Goal: Task Accomplishment & Management: Use online tool/utility

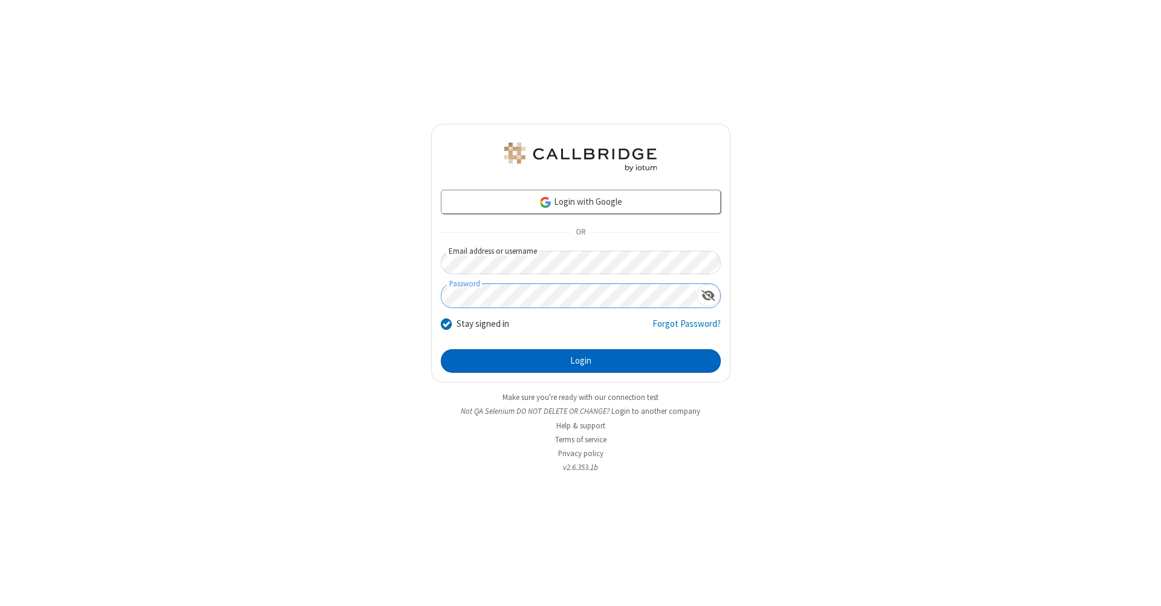
click at [580, 362] on button "Login" at bounding box center [581, 361] width 280 height 24
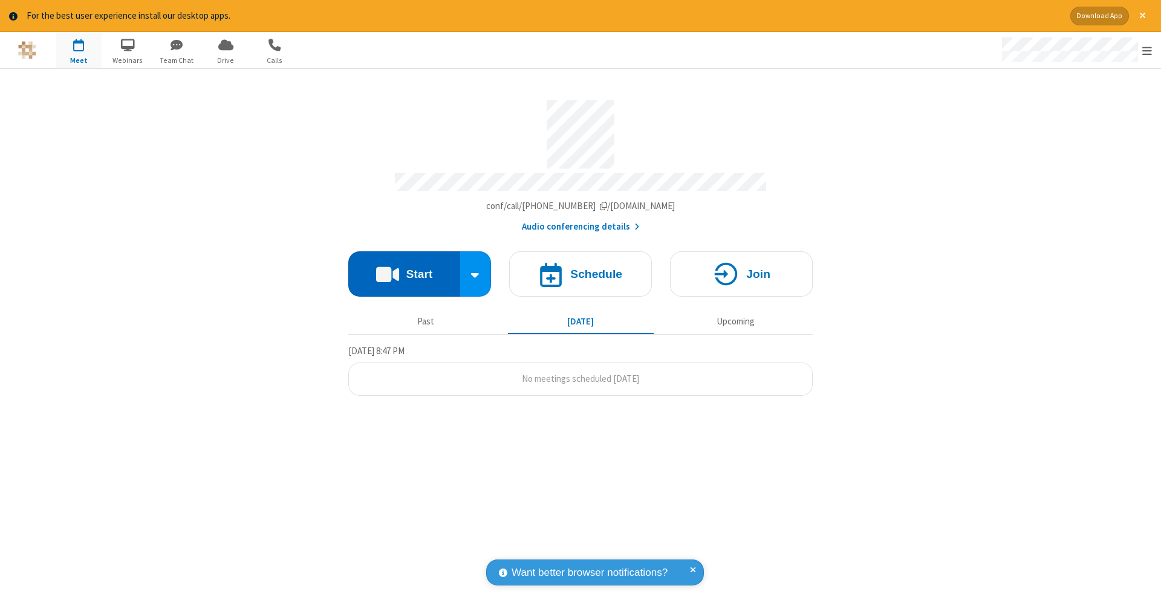
click at [404, 268] on button "Start" at bounding box center [404, 274] width 112 height 45
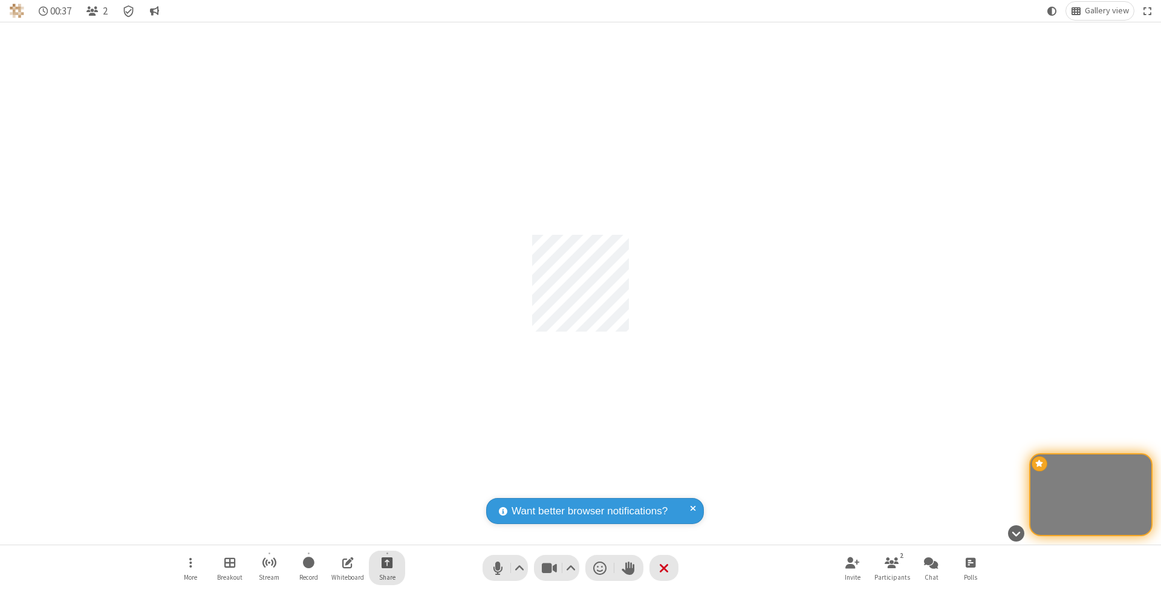
click at [386, 562] on span "Start sharing" at bounding box center [387, 561] width 11 height 15
click at [338, 533] on span "Share my screen" at bounding box center [338, 535] width 14 height 10
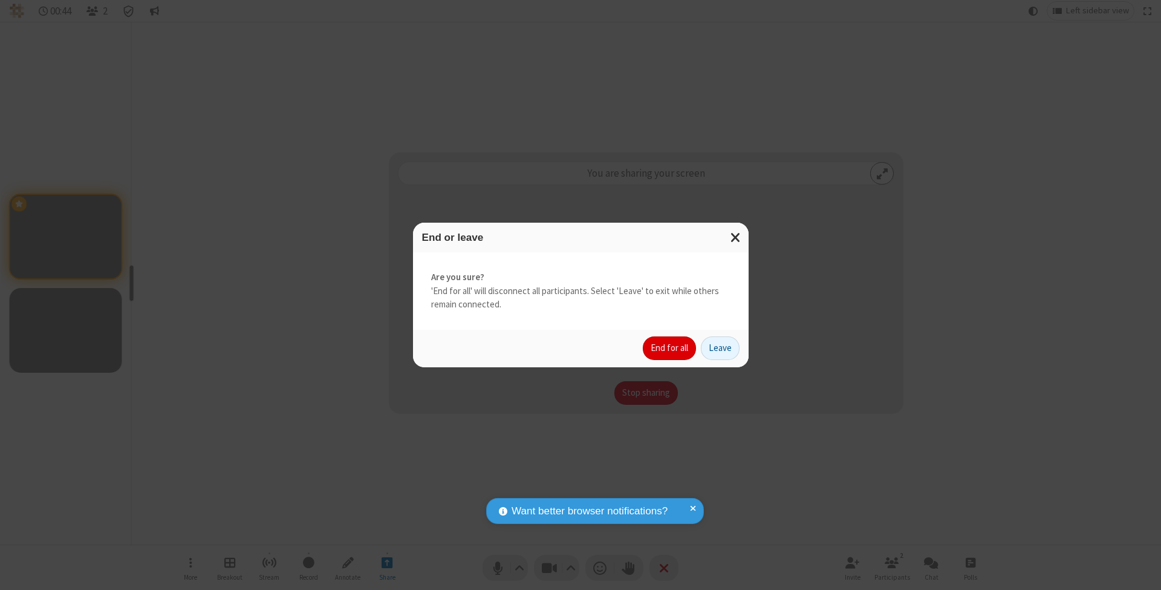
click at [670, 347] on button "End for all" at bounding box center [669, 348] width 53 height 24
